Goal: Task Accomplishment & Management: Complete application form

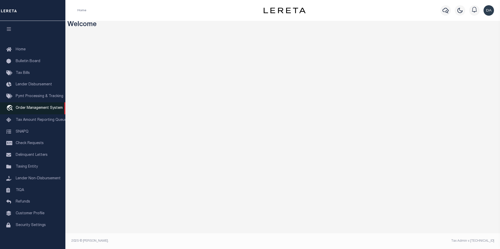
click at [52, 110] on span "Order Management System" at bounding box center [39, 108] width 47 height 4
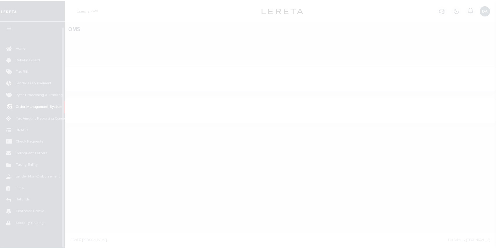
scroll to position [5, 0]
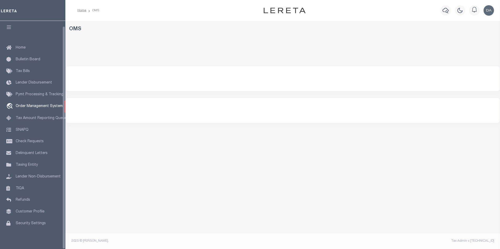
select select "200"
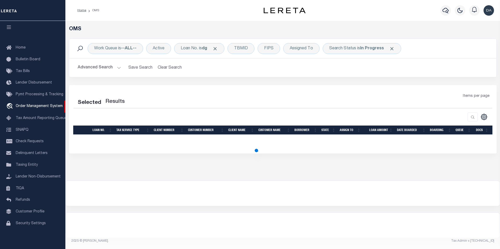
select select "200"
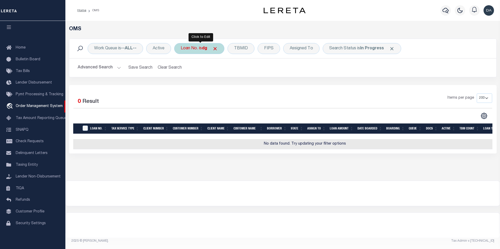
click at [196, 46] on div "Loan No. is dg" at bounding box center [199, 48] width 50 height 11
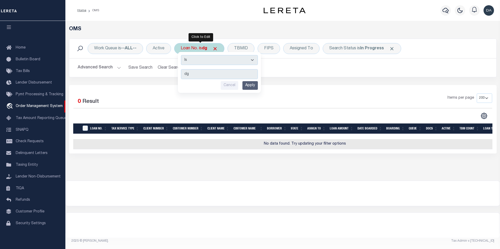
click at [194, 63] on select "Is Contains" at bounding box center [219, 60] width 77 height 10
select select "c"
click at [181, 55] on select "Is Contains" at bounding box center [219, 60] width 77 height 10
click at [248, 86] on input "Apply" at bounding box center [249, 85] width 15 height 9
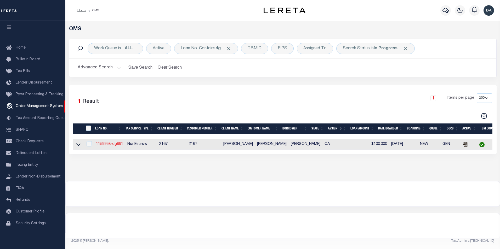
click at [113, 146] on link "1159958-dg991" at bounding box center [109, 144] width 27 height 4
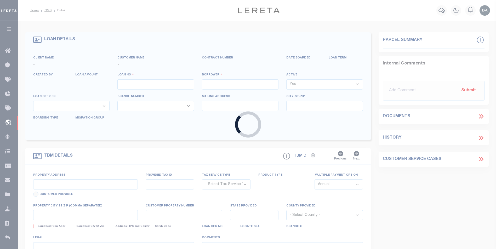
type input "1159958-dg991"
type input "david M garcia"
select select
type input "91007"
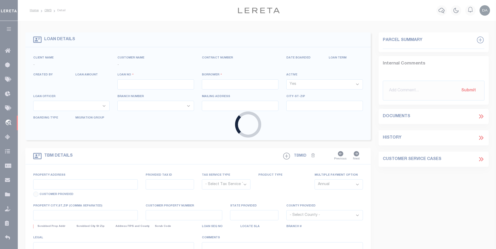
type input "05/09/2025"
select select "10"
select select "NonEscrow"
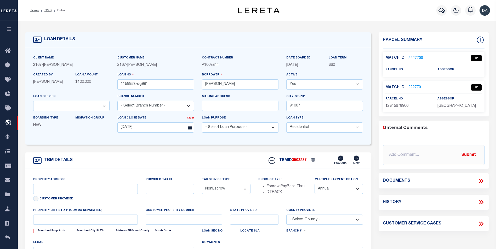
type input "785 SUNSET BLVD"
select select
type input "ARCADIA CA 91007"
type input "CA"
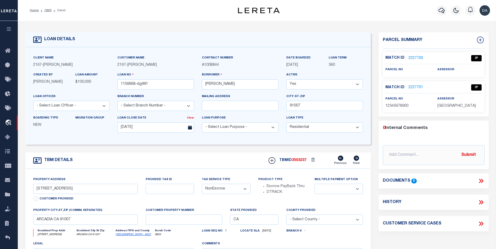
click at [479, 184] on icon at bounding box center [481, 181] width 7 height 7
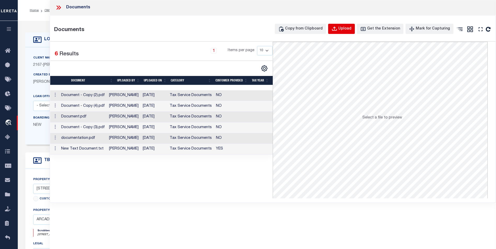
click at [351, 26] on div "Upload" at bounding box center [344, 29] width 13 height 6
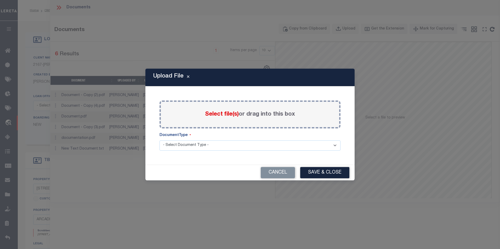
click at [223, 113] on span "Select file(s)" at bounding box center [222, 115] width 34 height 6
click at [0, 0] on input "Select file(s) or drag into this box" at bounding box center [0, 0] width 0 height 0
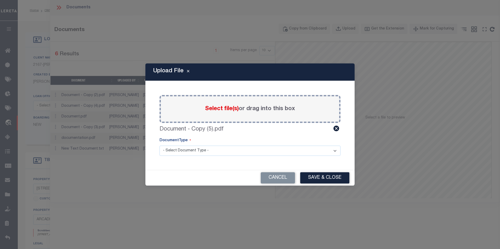
click at [214, 156] on select "- Select Document Type - Tax Service Documents" at bounding box center [249, 151] width 181 height 10
select select "TAX"
click at [159, 146] on select "- Select Document Type - Tax Service Documents" at bounding box center [249, 151] width 181 height 10
click at [324, 176] on button "Save & Close" at bounding box center [324, 178] width 49 height 11
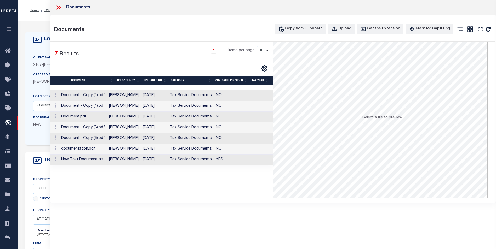
click at [94, 138] on td "Document - Copy (5).pdf" at bounding box center [83, 138] width 48 height 11
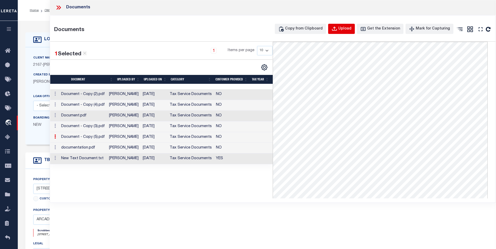
click at [348, 29] on div "Upload" at bounding box center [344, 29] width 13 height 6
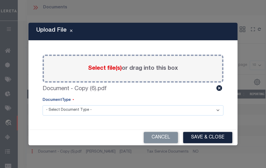
click at [90, 112] on select "- Select Document Type - Tax Service Documents" at bounding box center [133, 110] width 181 height 10
select select "TAX"
click at [43, 105] on select "- Select Document Type - Tax Service Documents" at bounding box center [133, 110] width 181 height 10
click at [207, 141] on button "Save & Close" at bounding box center [207, 137] width 49 height 11
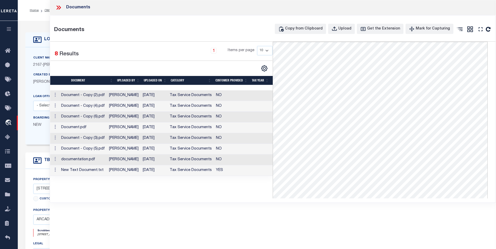
click at [97, 119] on td "Document - Copy (6).pdf" at bounding box center [83, 117] width 48 height 11
